Goal: Task Accomplishment & Management: Manage account settings

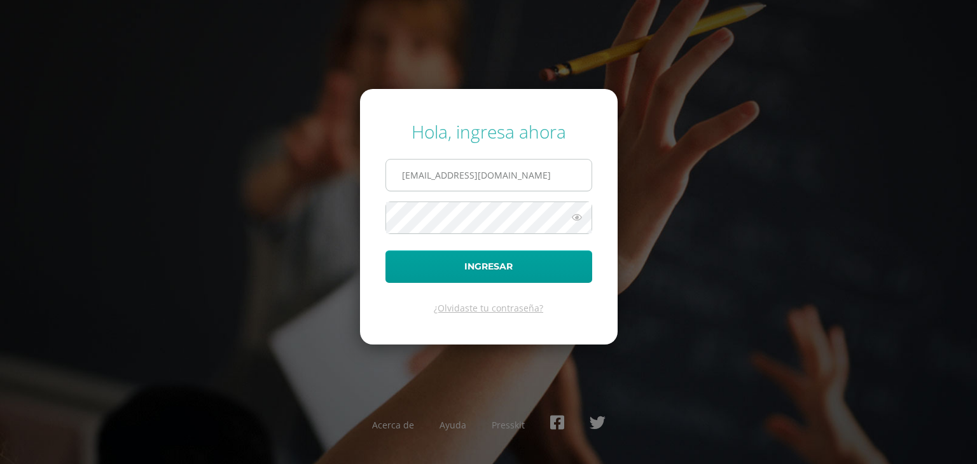
drag, startPoint x: 473, startPoint y: 174, endPoint x: 514, endPoint y: 181, distance: 41.3
click at [514, 181] on input "[EMAIL_ADDRESS][DOMAIN_NAME]" at bounding box center [488, 175] width 205 height 31
type input "2"
type input "[EMAIL_ADDRESS][DOMAIN_NAME]"
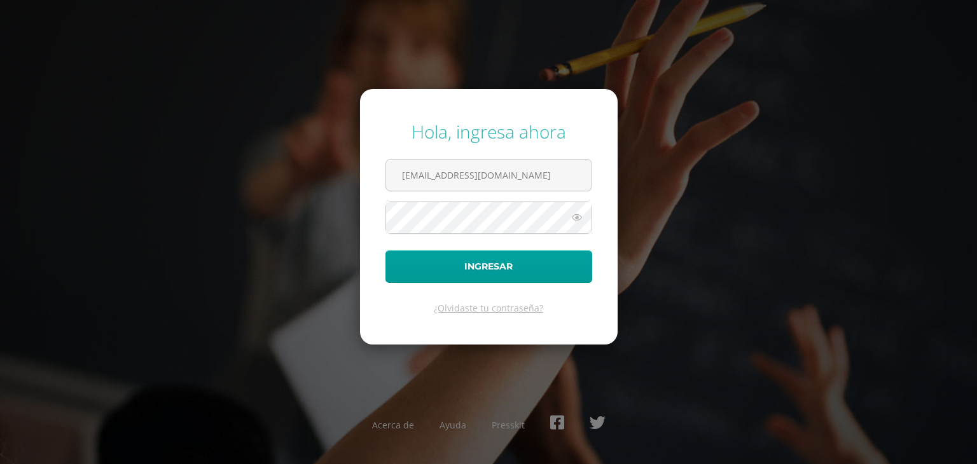
click at [577, 212] on icon at bounding box center [576, 217] width 17 height 15
click at [422, 271] on button "Ingresar" at bounding box center [488, 267] width 207 height 32
